Goal: Task Accomplishment & Management: Use online tool/utility

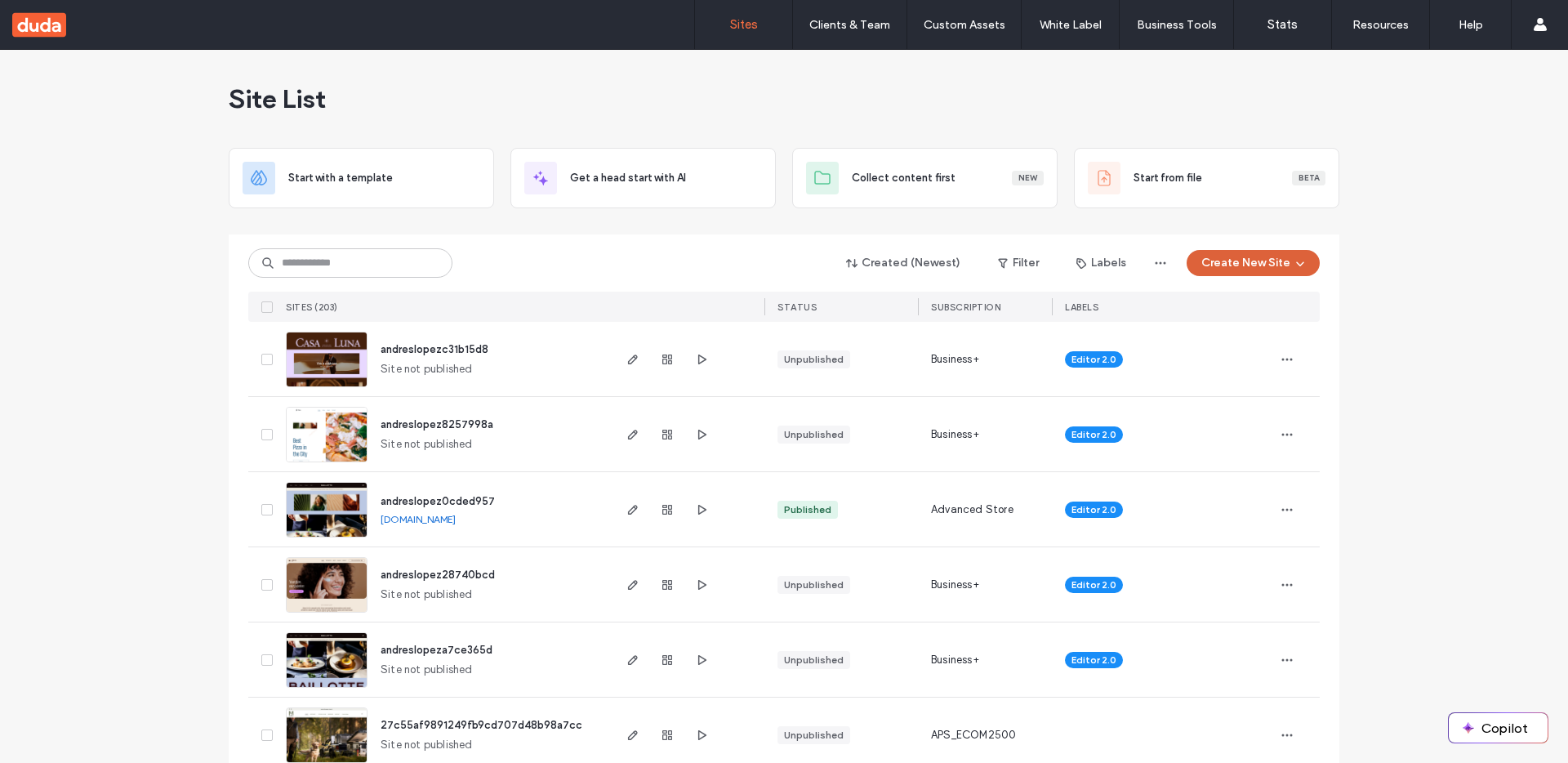
click at [1281, 265] on button "Create New Site" at bounding box center [1253, 263] width 133 height 27
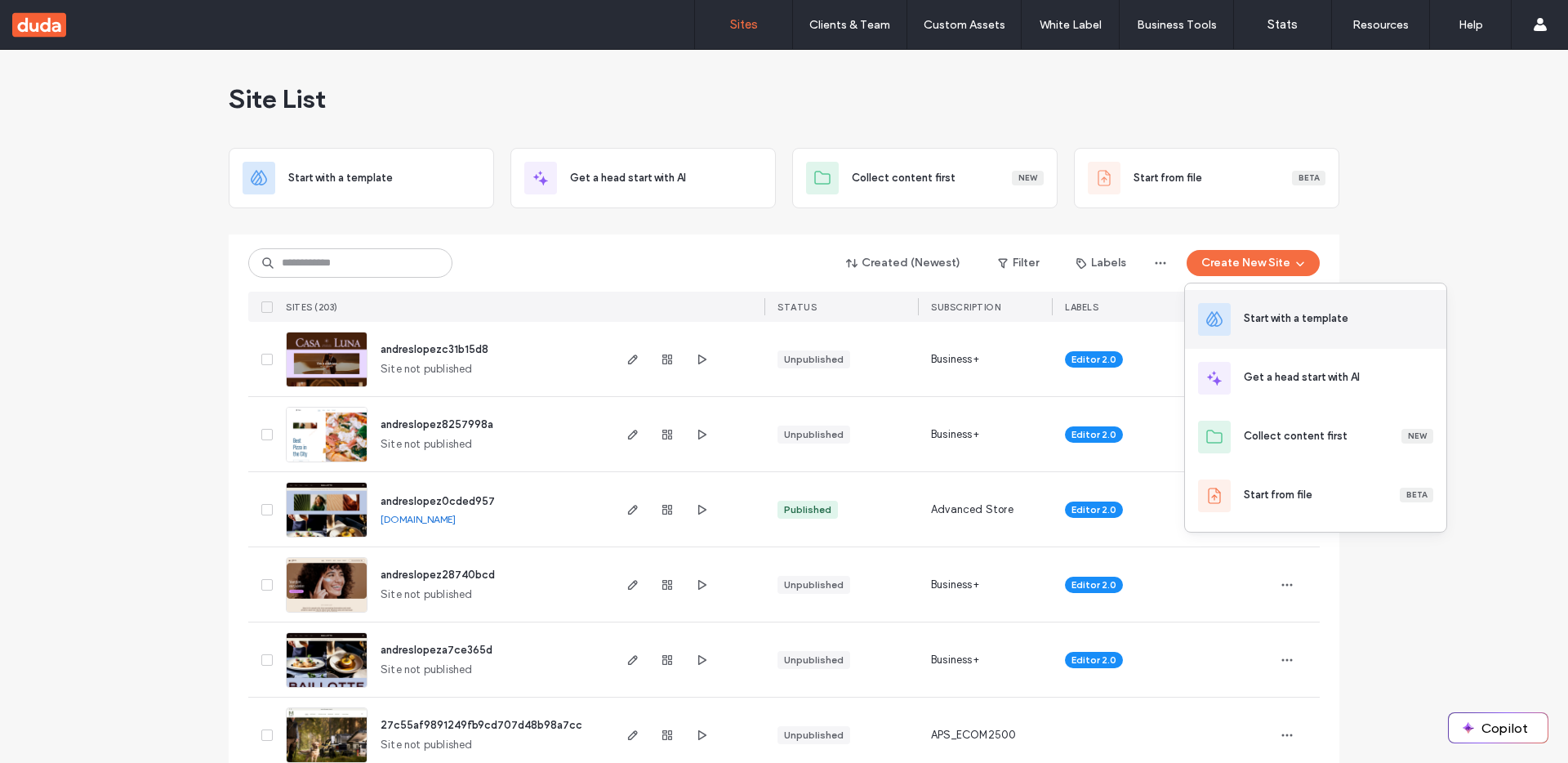
click at [1303, 316] on div "Start with a template" at bounding box center [1295, 318] width 104 height 16
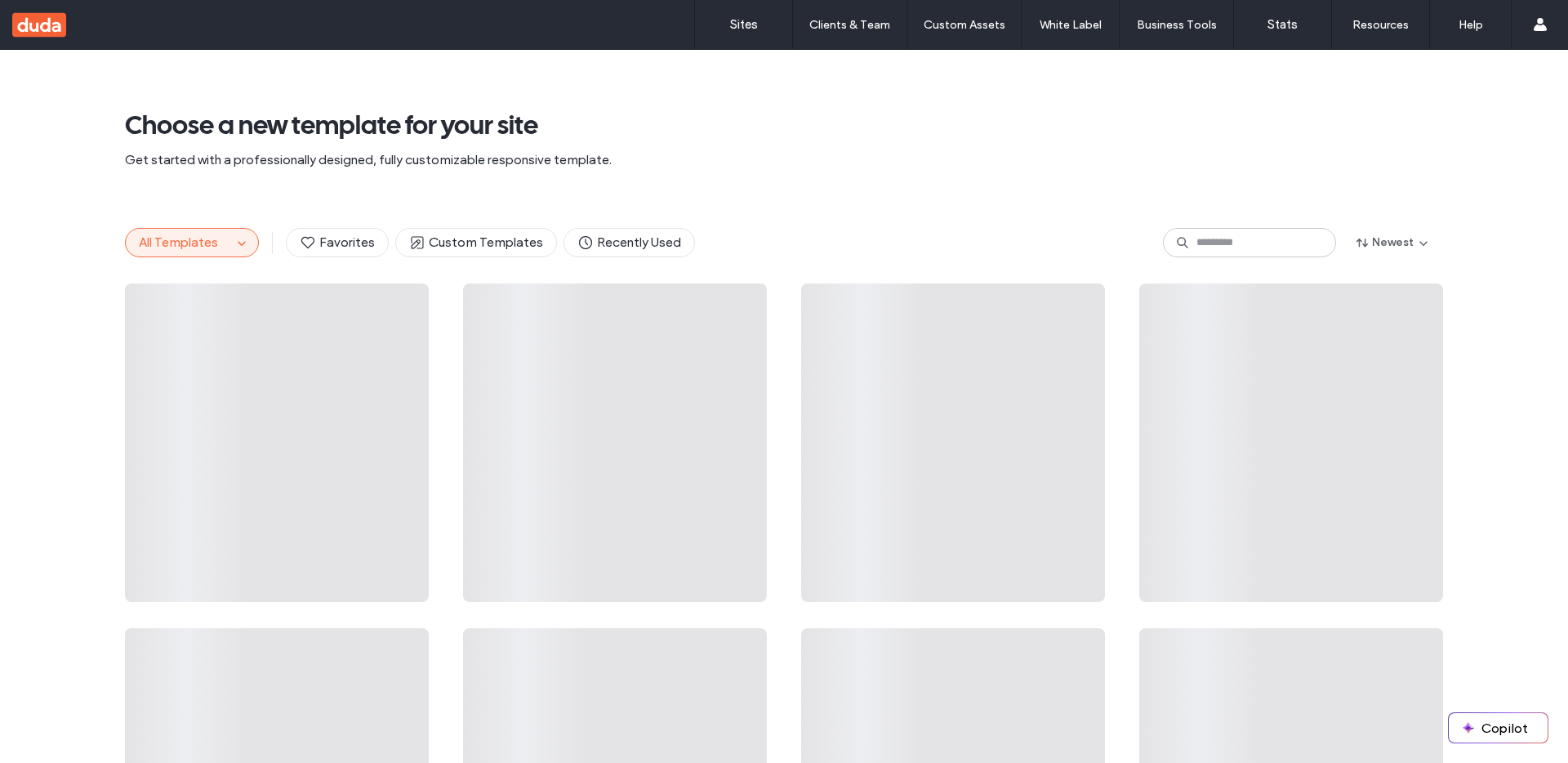
click at [217, 236] on button "All Templates" at bounding box center [179, 242] width 106 height 28
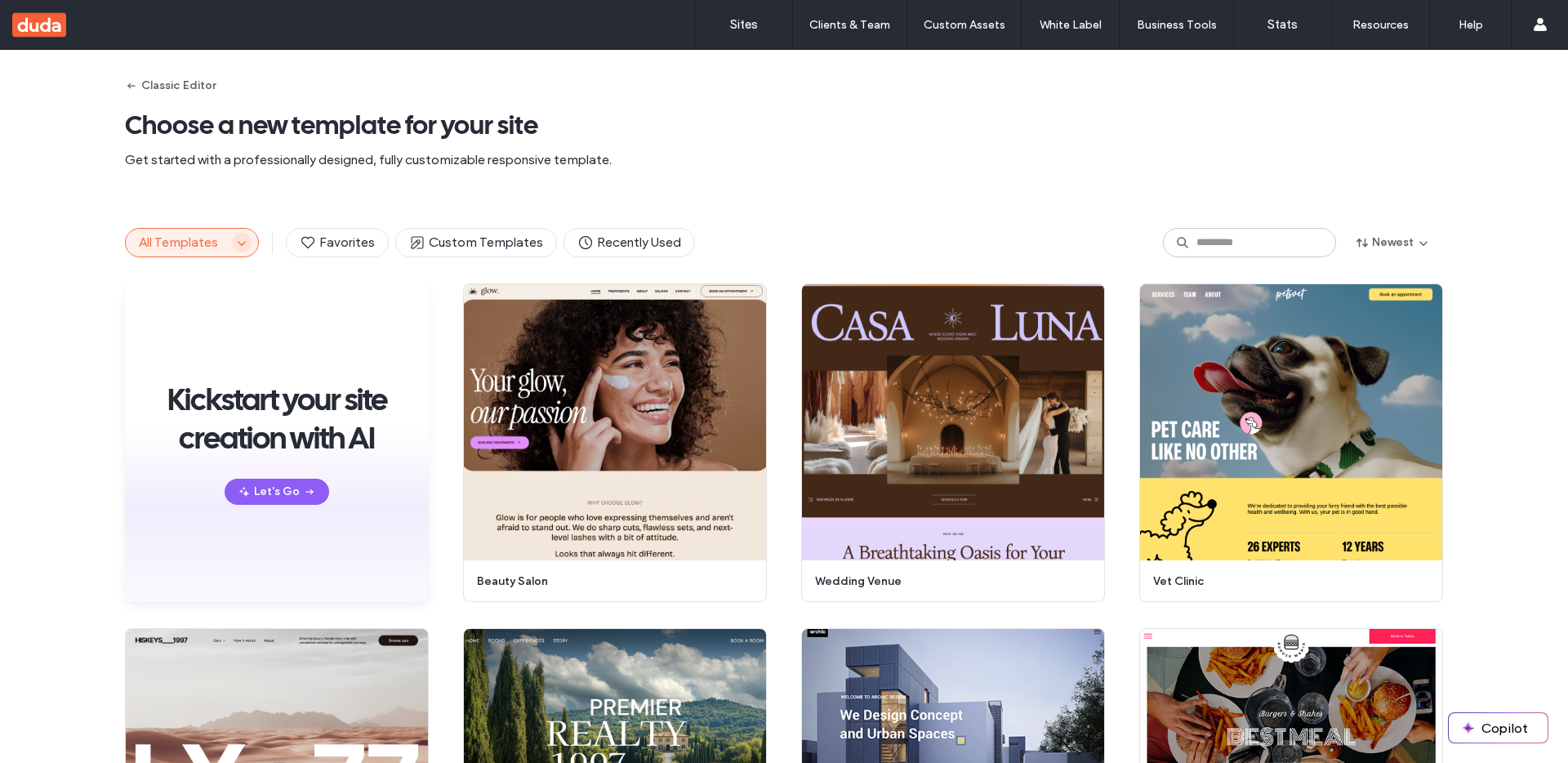
click at [232, 246] on span "button" at bounding box center [241, 242] width 20 height 20
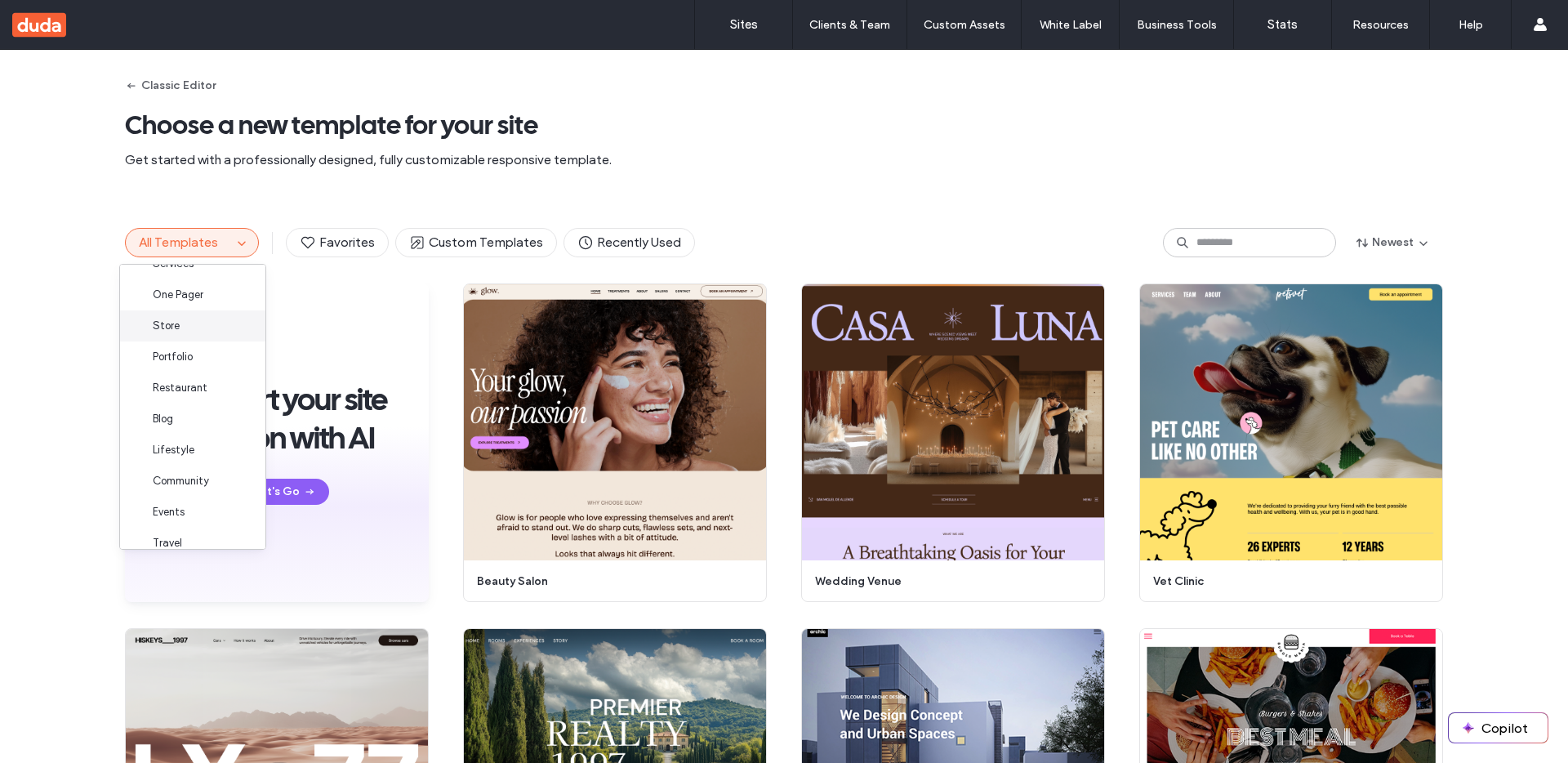
scroll to position [119, 0]
click at [178, 325] on span "Store" at bounding box center [166, 323] width 27 height 16
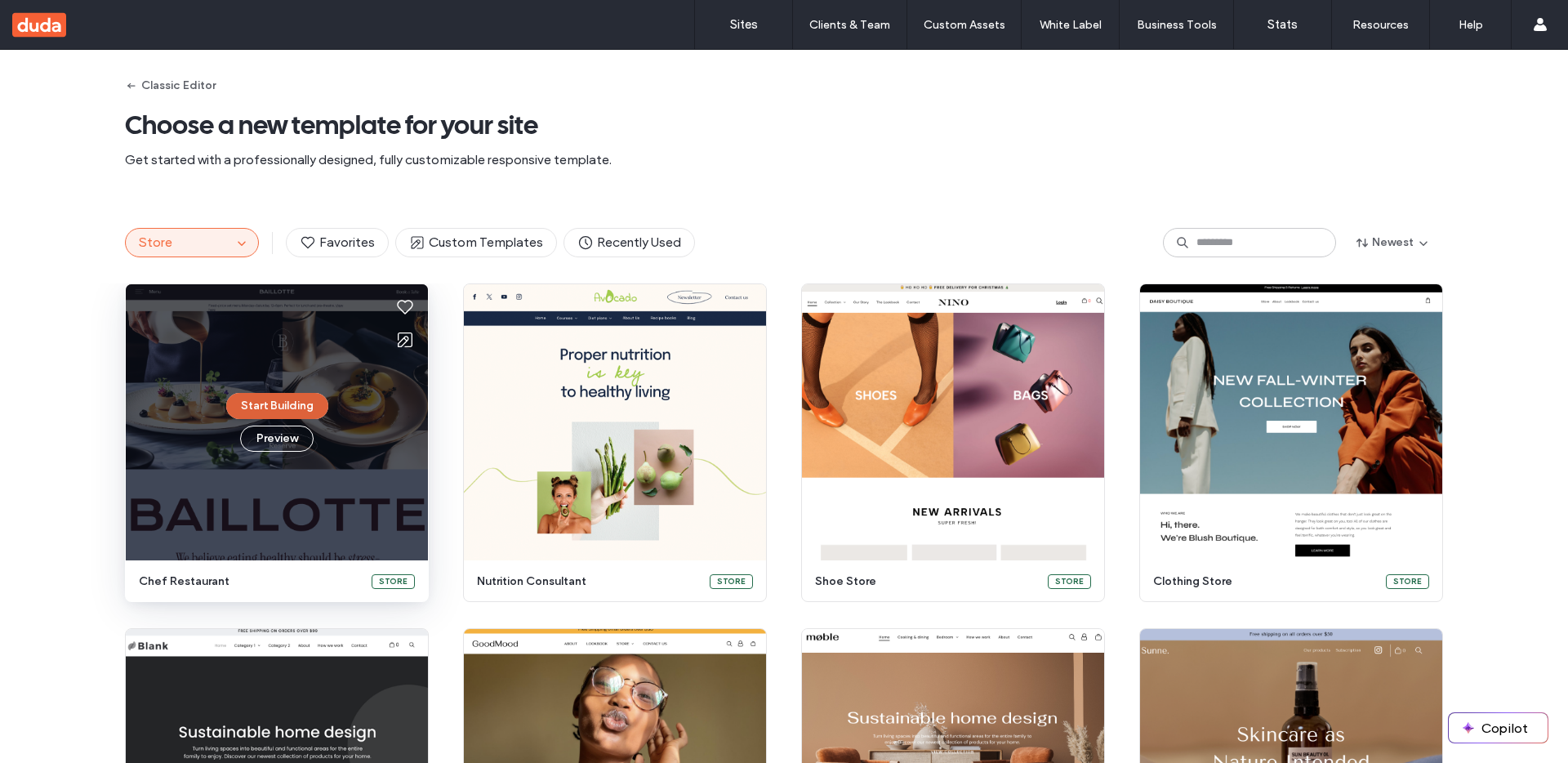
click at [299, 401] on button "Start Building" at bounding box center [276, 407] width 102 height 27
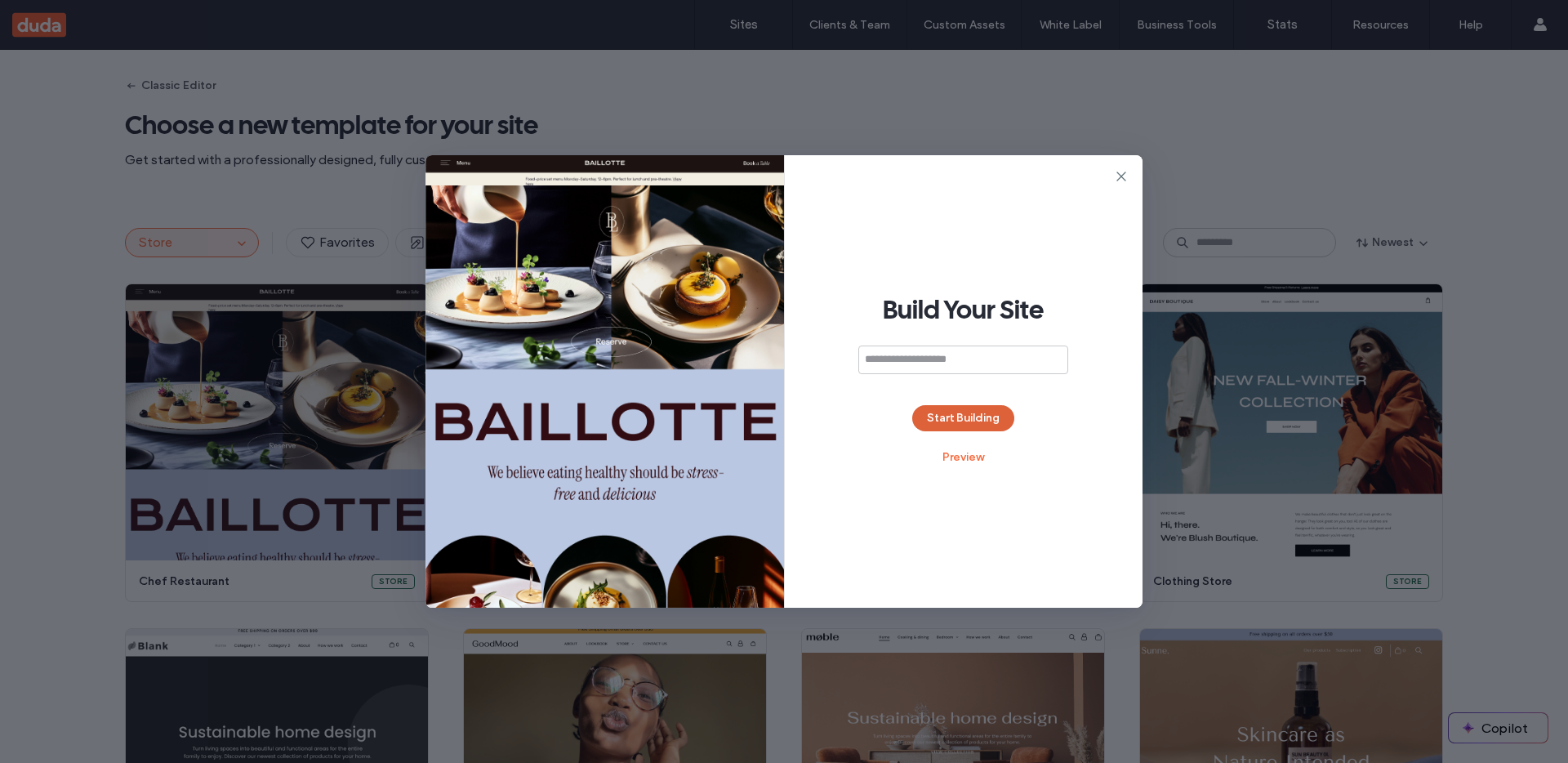
click at [967, 428] on button "Start Building" at bounding box center [962, 418] width 102 height 27
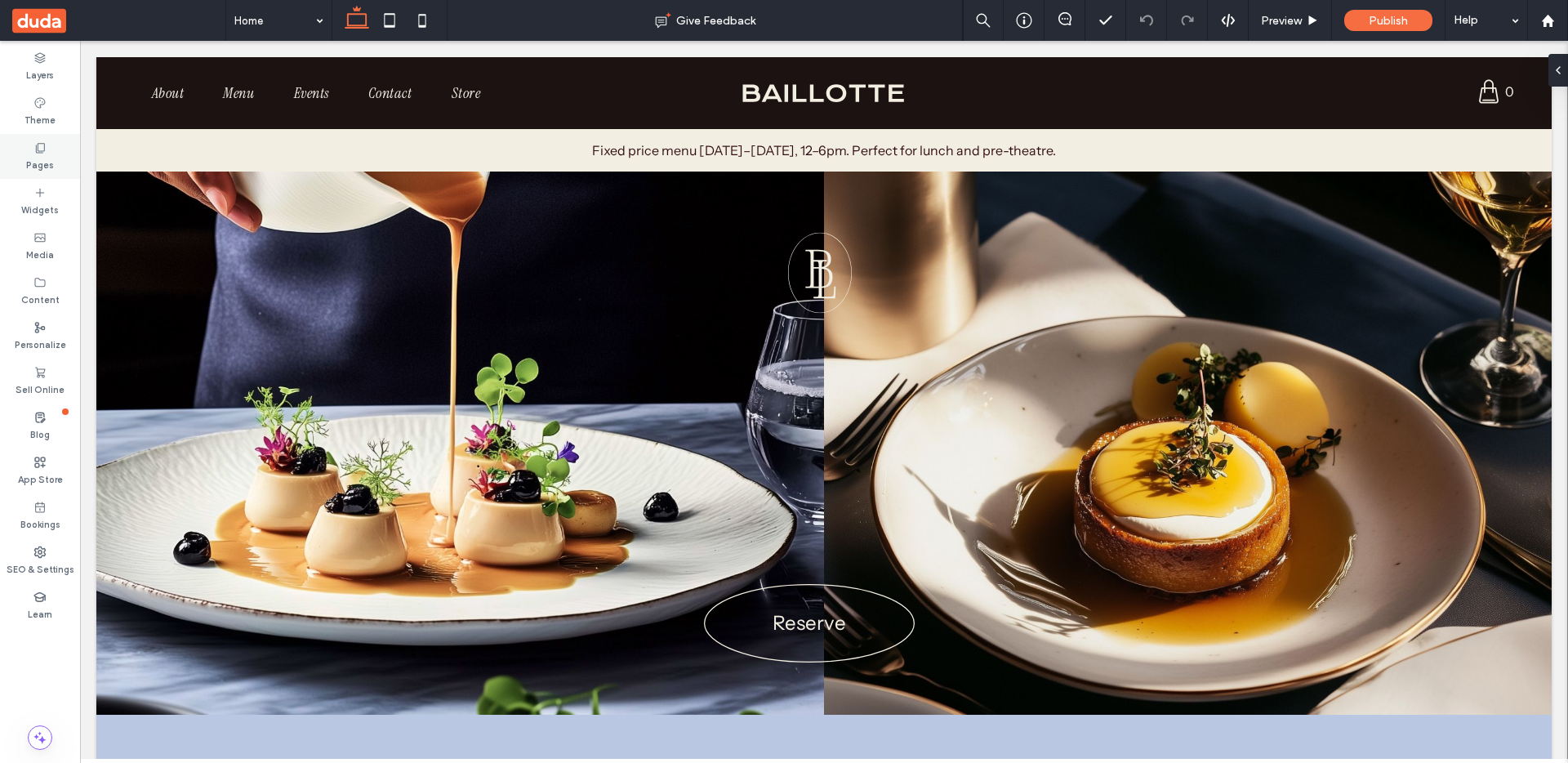
click at [49, 159] on label "Pages" at bounding box center [40, 162] width 28 height 18
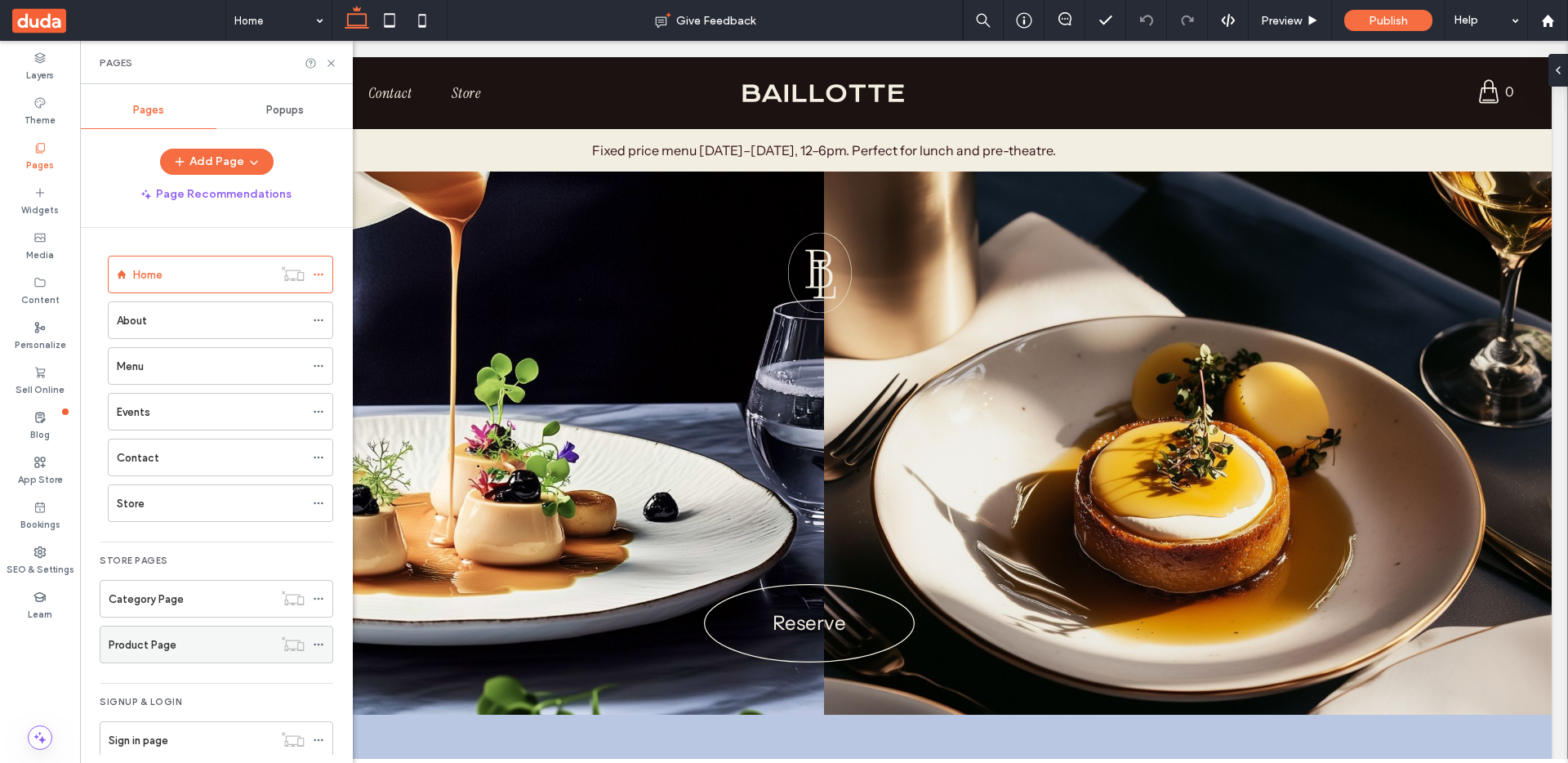
scroll to position [26, 0]
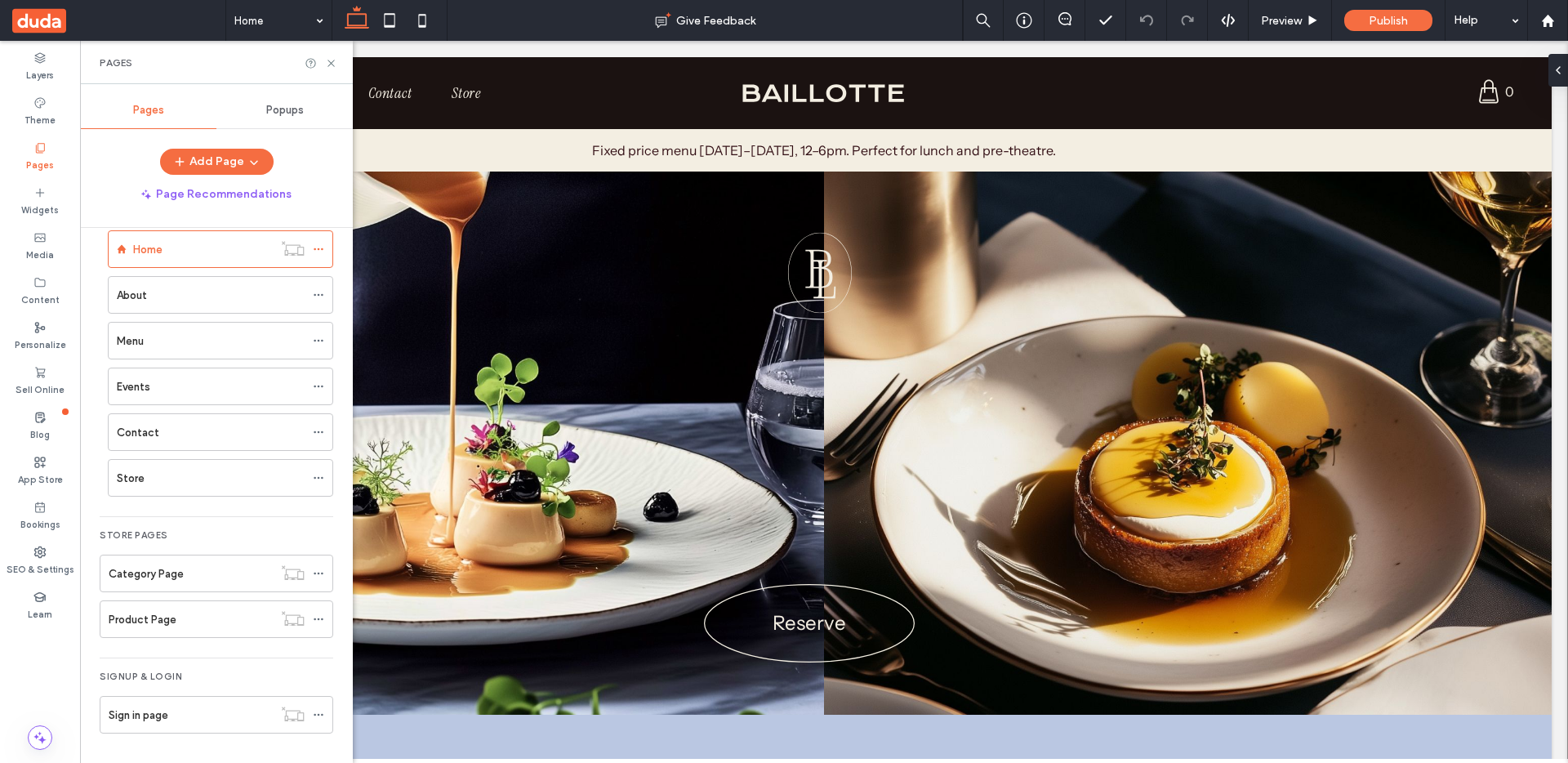
click at [161, 708] on label "Sign in page" at bounding box center [138, 715] width 60 height 29
click at [332, 66] on icon at bounding box center [331, 63] width 12 height 12
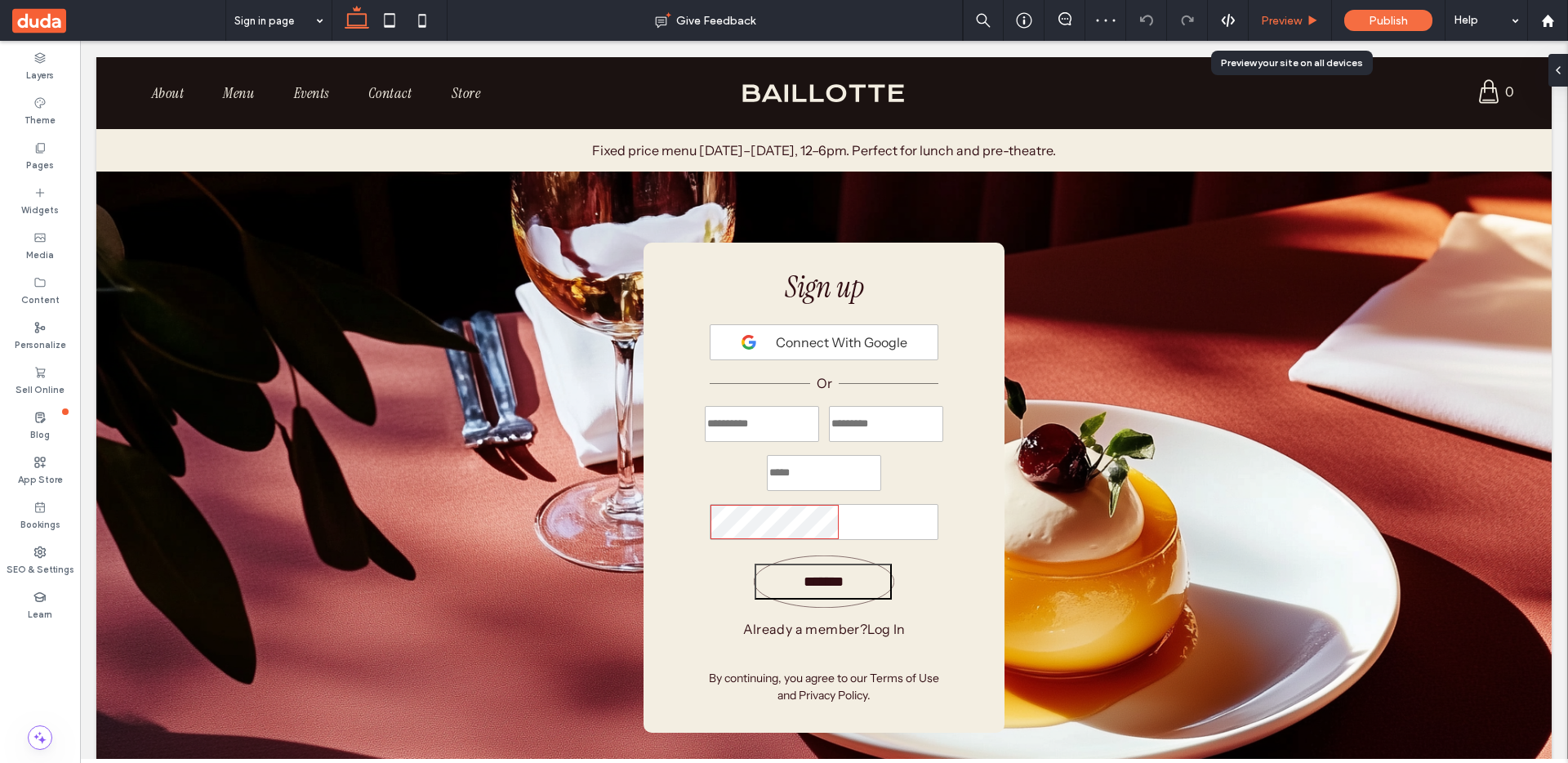
click at [1272, 14] on span "Preview" at bounding box center [1280, 21] width 41 height 14
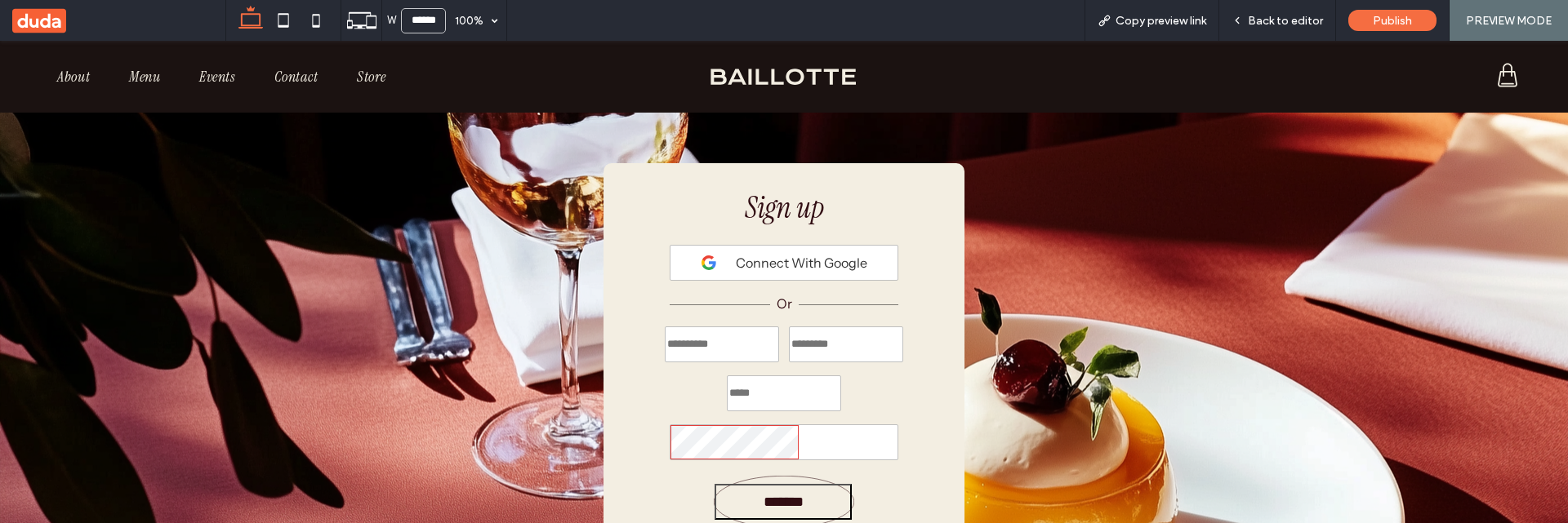
scroll to position [166, 0]
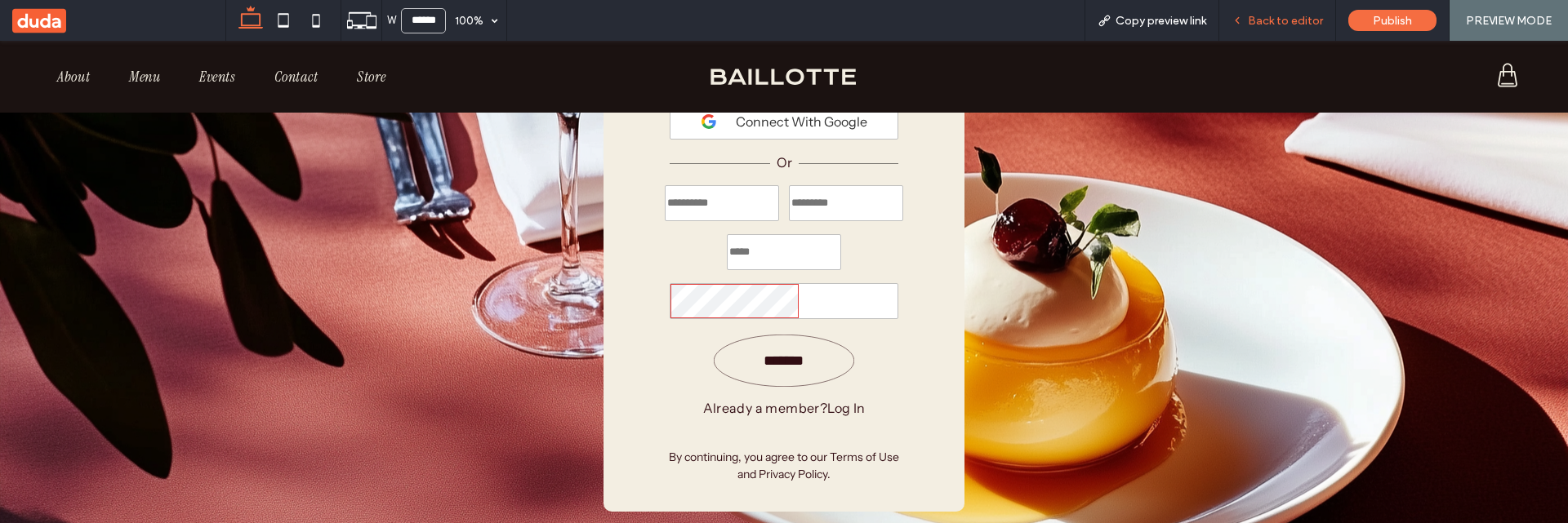
click at [1286, 25] on span "Back to editor" at bounding box center [1285, 21] width 75 height 14
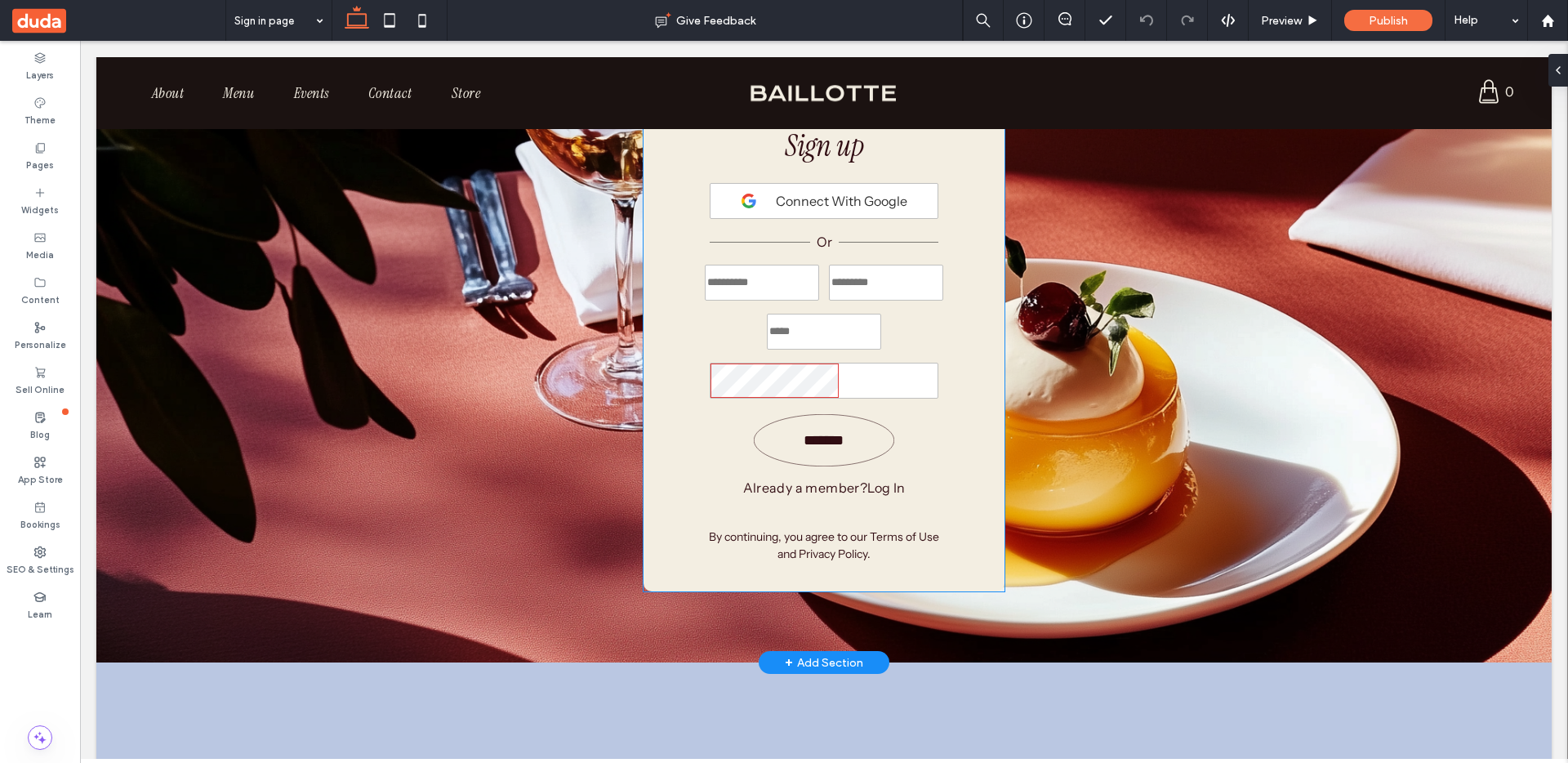
scroll to position [68, 0]
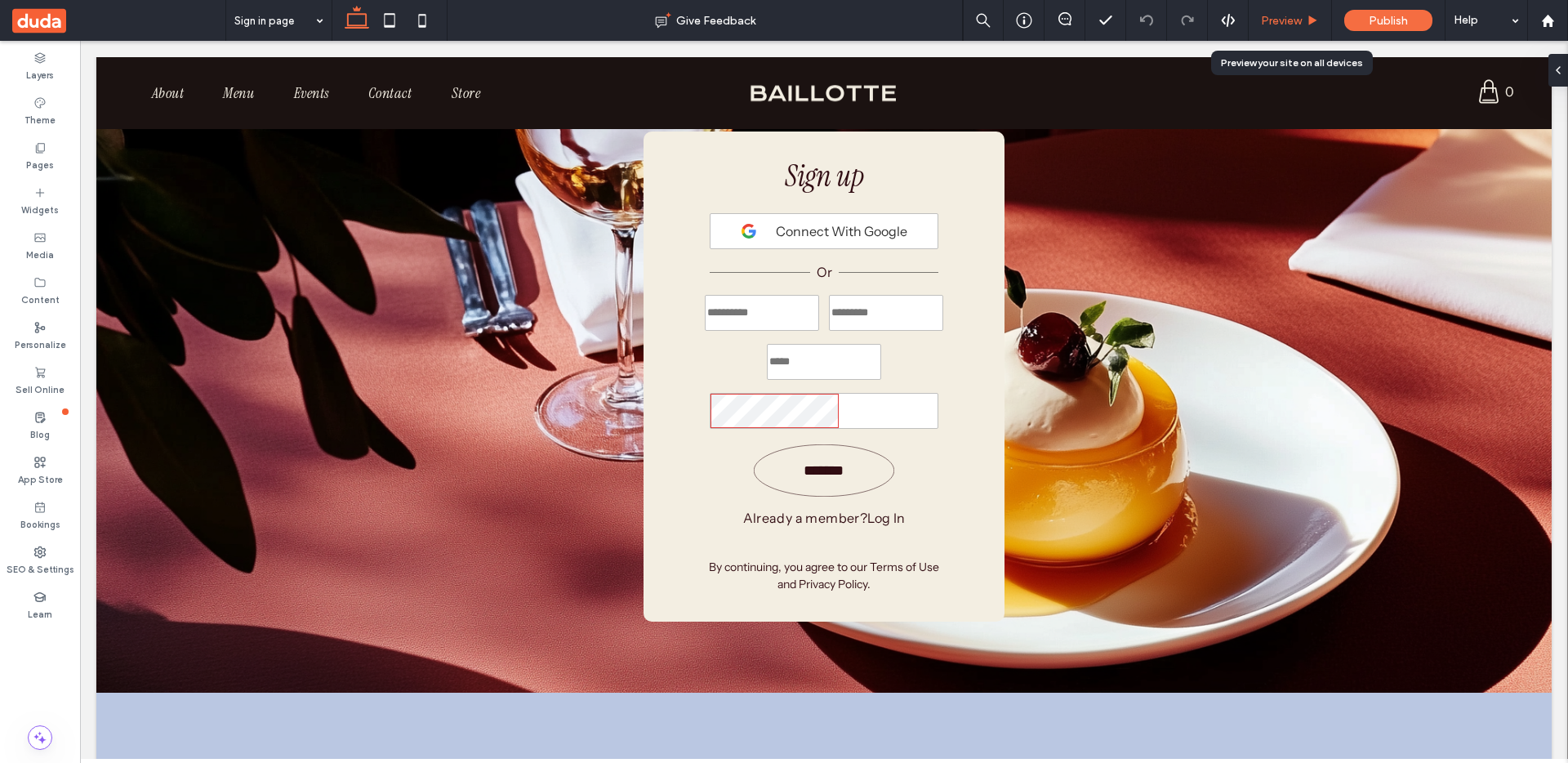
click at [1260, 20] on div "Preview" at bounding box center [1290, 21] width 83 height 14
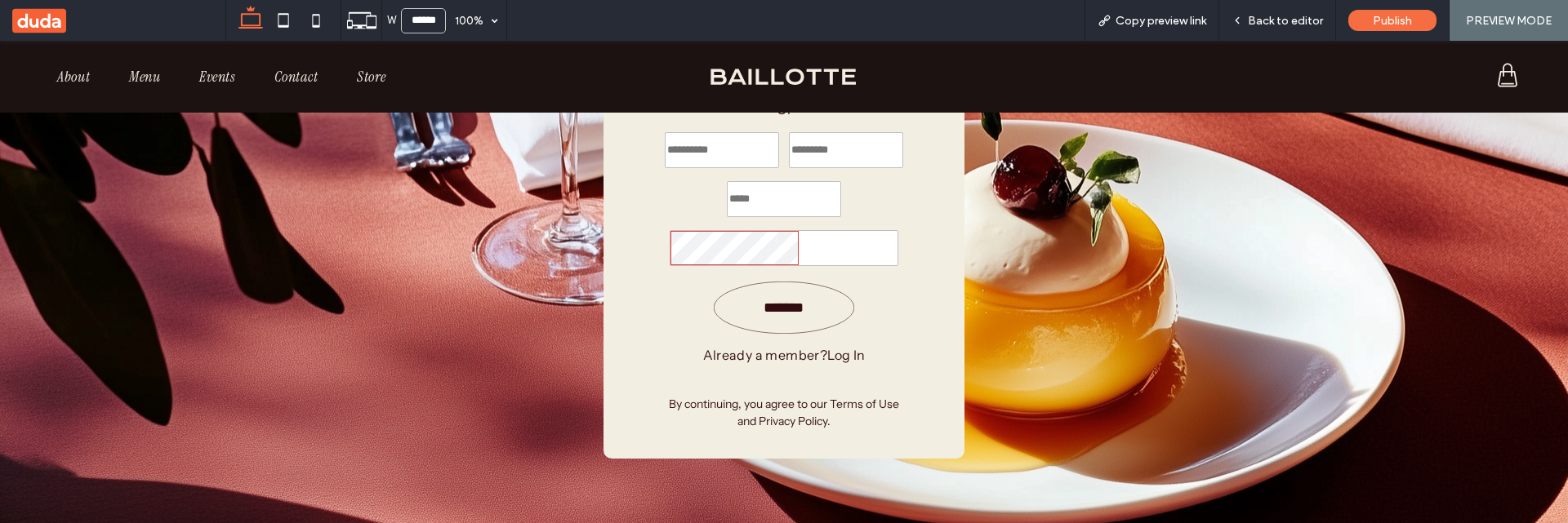
scroll to position [126, 0]
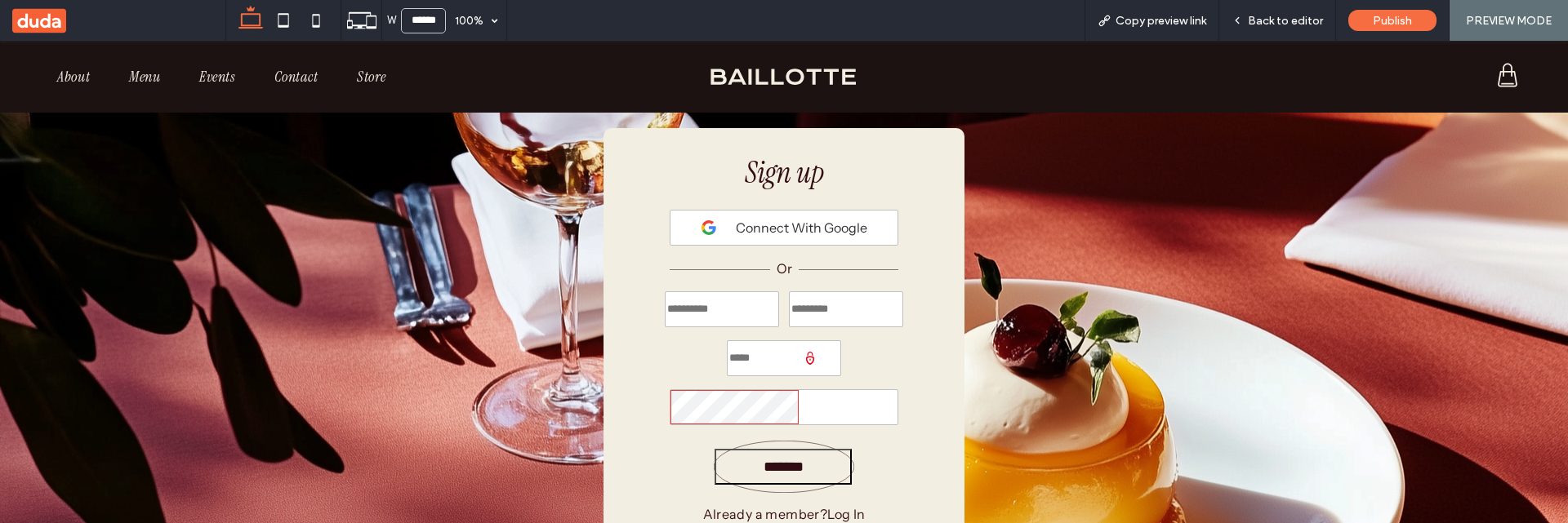
scroll to position [60, 0]
